Goal: Task Accomplishment & Management: Use online tool/utility

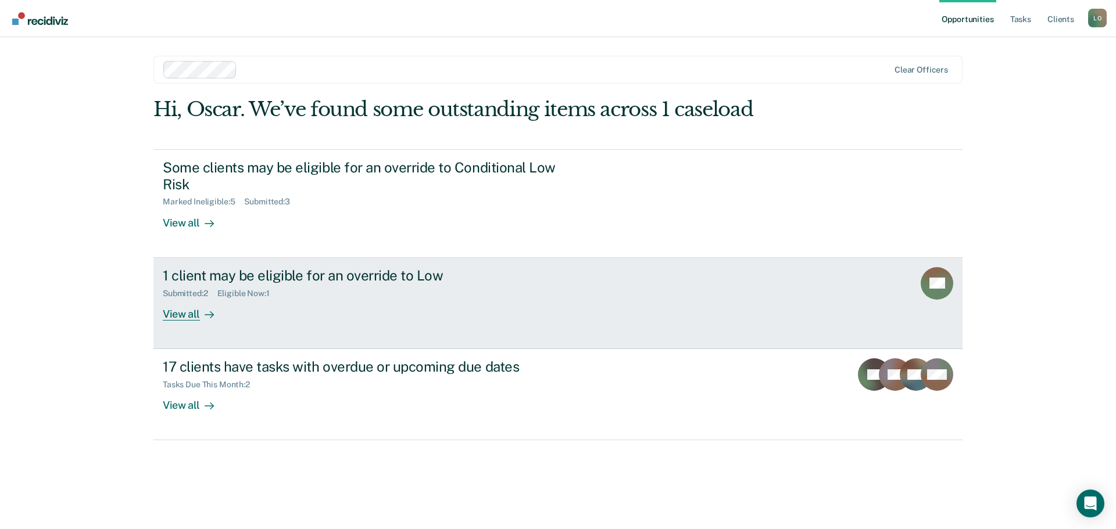
click at [181, 317] on div "View all" at bounding box center [195, 309] width 65 height 23
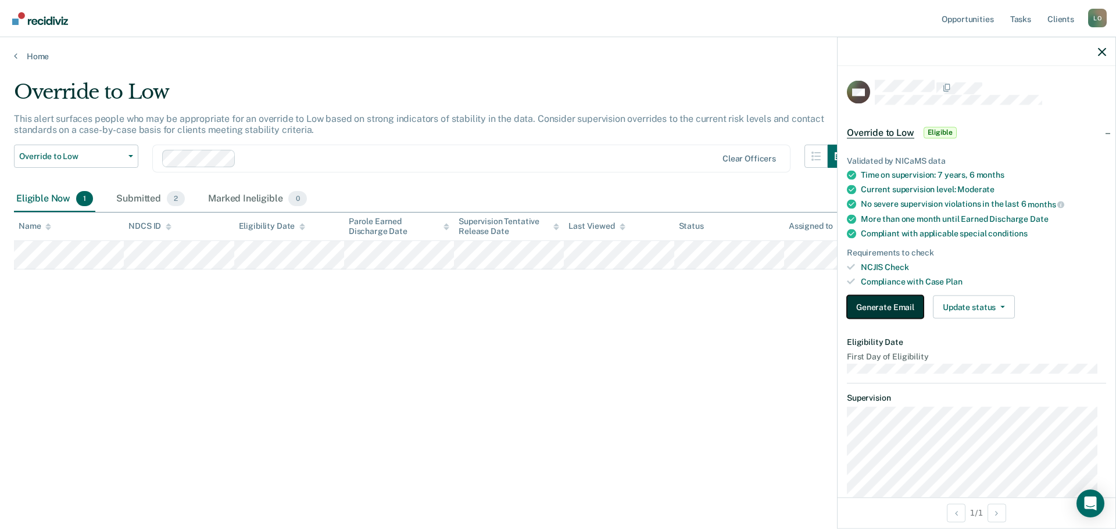
click at [869, 301] on button "Generate Email" at bounding box center [885, 307] width 77 height 23
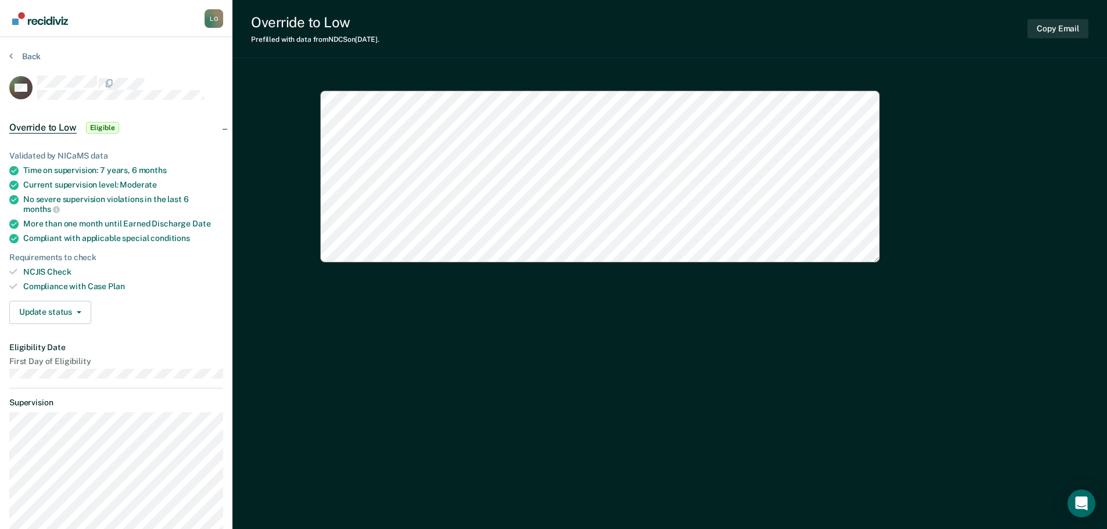
type textarea "x"
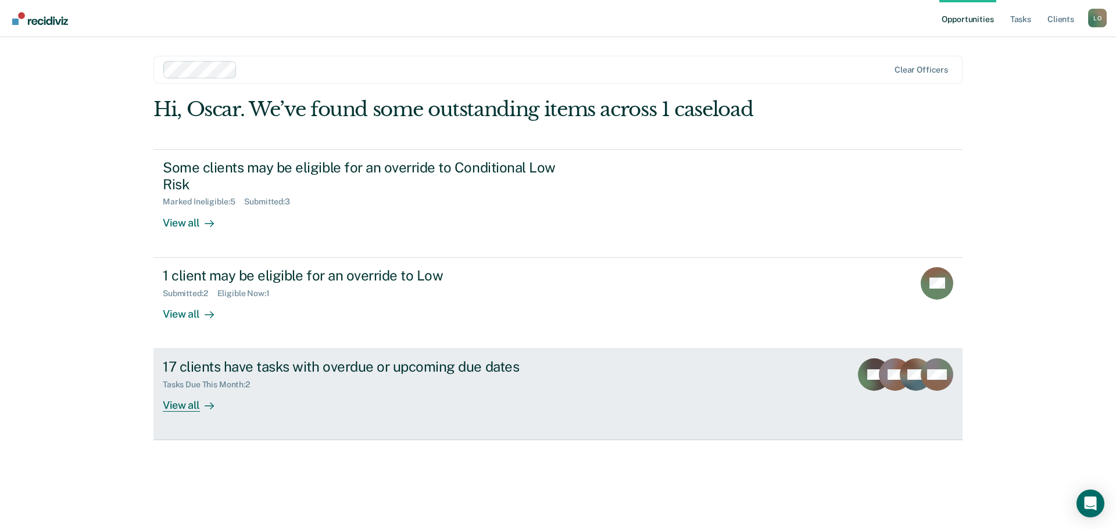
click at [181, 404] on div "View all" at bounding box center [195, 401] width 65 height 23
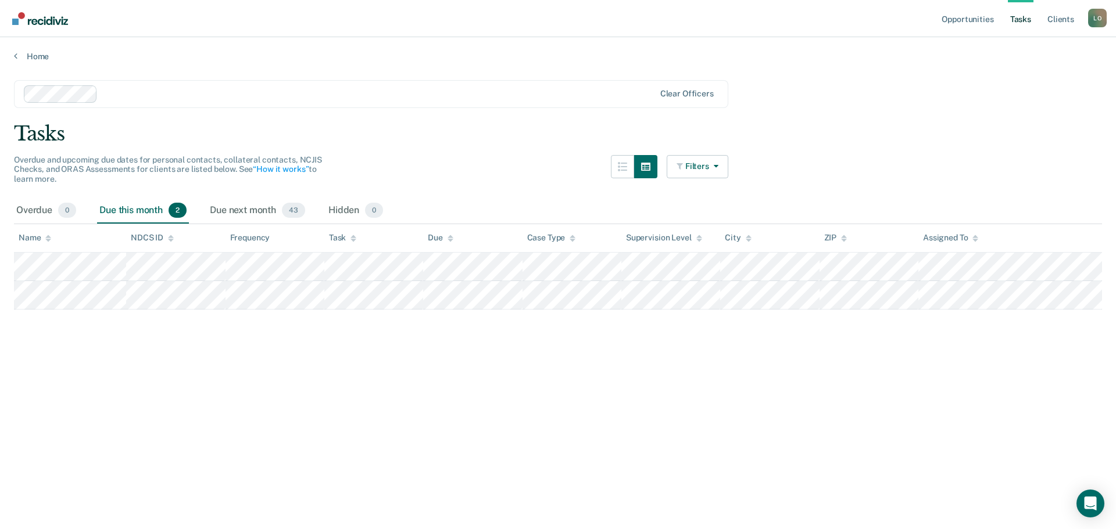
click at [18, 49] on div "Home" at bounding box center [558, 49] width 1116 height 24
click at [15, 55] on icon at bounding box center [15, 55] width 3 height 9
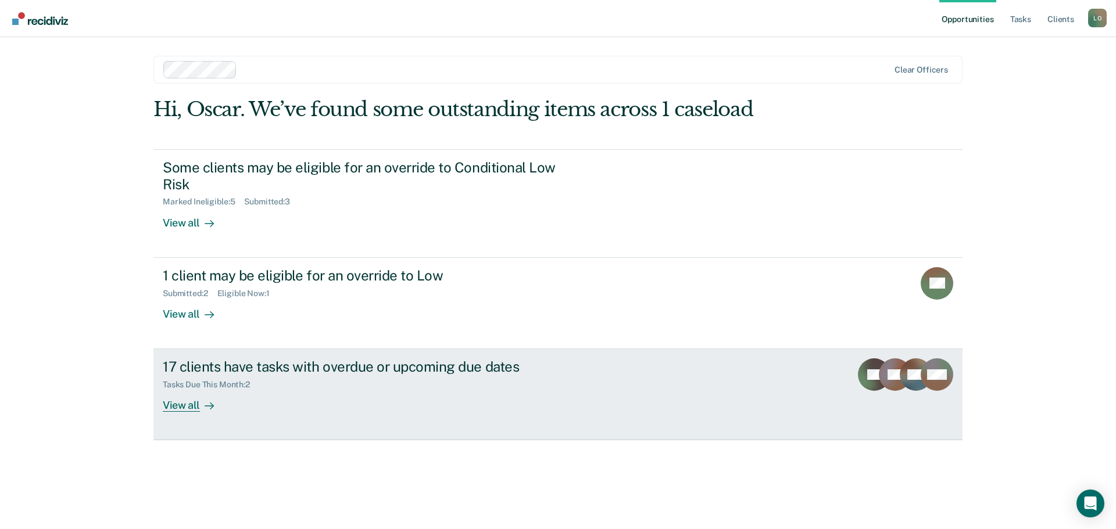
click at [180, 405] on div "View all" at bounding box center [195, 401] width 65 height 23
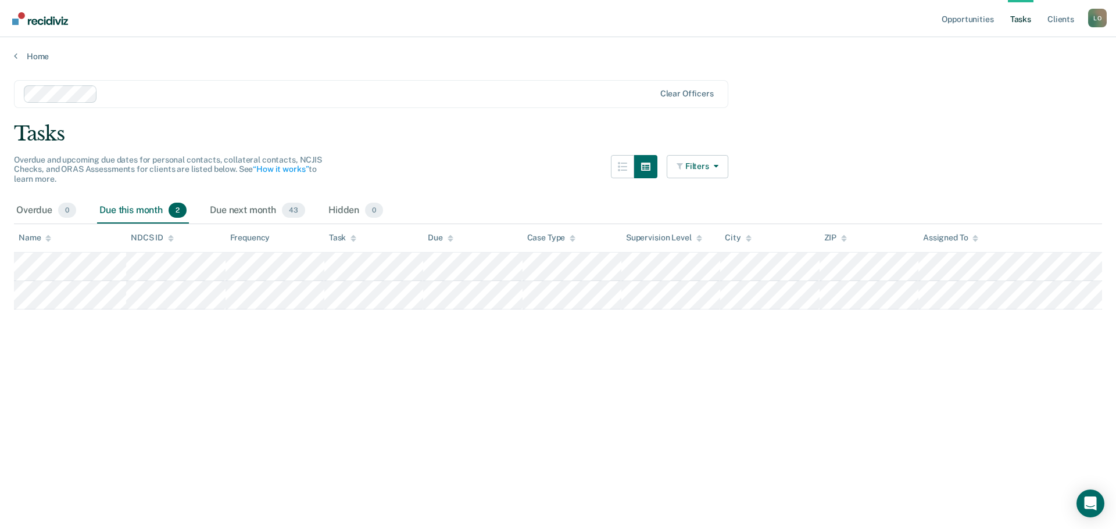
click at [1098, 25] on div "L O" at bounding box center [1097, 18] width 19 height 19
click at [1022, 78] on link "Log Out" at bounding box center [1051, 76] width 94 height 10
